Goal: Task Accomplishment & Management: Complete application form

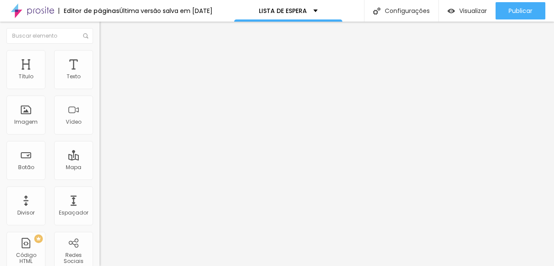
click at [100, 87] on div "Form" at bounding box center [150, 80] width 100 height 15
click at [100, 87] on img at bounding box center [102, 89] width 5 height 5
drag, startPoint x: 226, startPoint y: 65, endPoint x: 92, endPoint y: 58, distance: 133.9
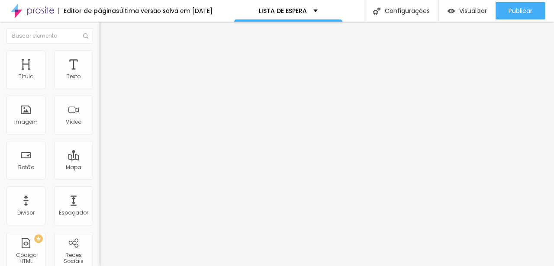
type input "E"
type input "LISTE DE ESPERA"
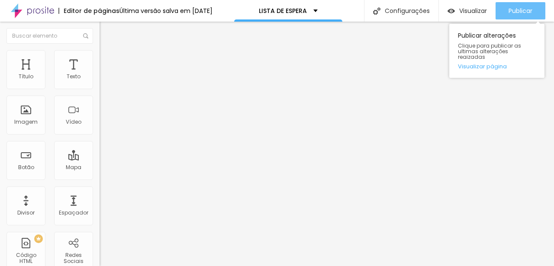
click at [523, 10] on span "Publicar" at bounding box center [520, 10] width 24 height 7
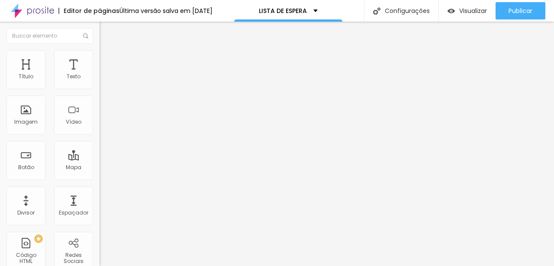
click at [106, 31] on img "button" at bounding box center [109, 31] width 7 height 7
